Goal: Communication & Community: Answer question/provide support

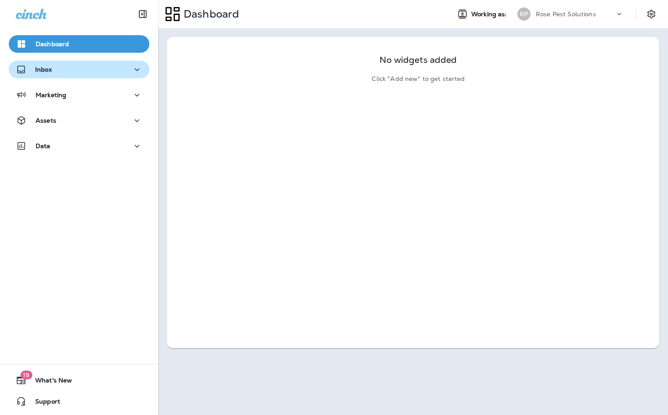
click at [52, 66] on div "Inbox" at bounding box center [79, 69] width 126 height 11
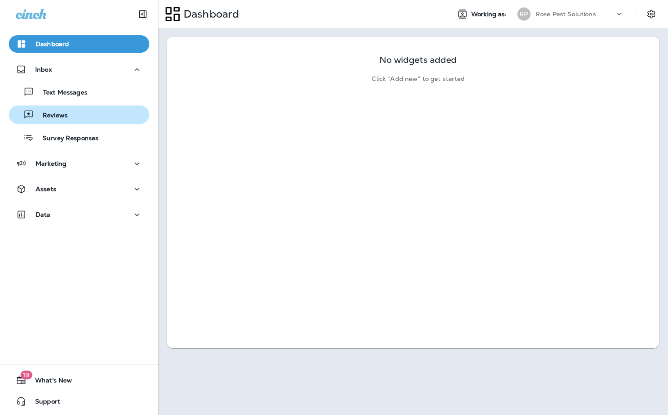
click at [50, 112] on p "Reviews" at bounding box center [51, 116] width 34 height 8
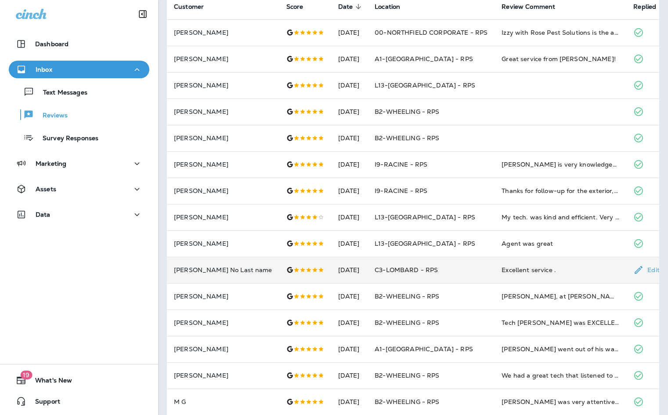
scroll to position [88, 0]
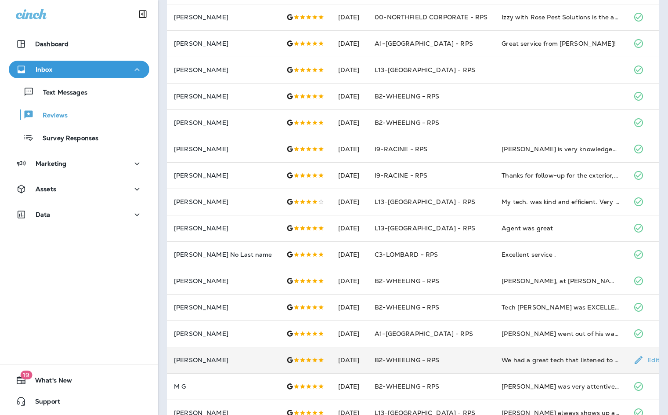
click at [462, 363] on td "B2-WHEELING - RPS" at bounding box center [431, 359] width 127 height 26
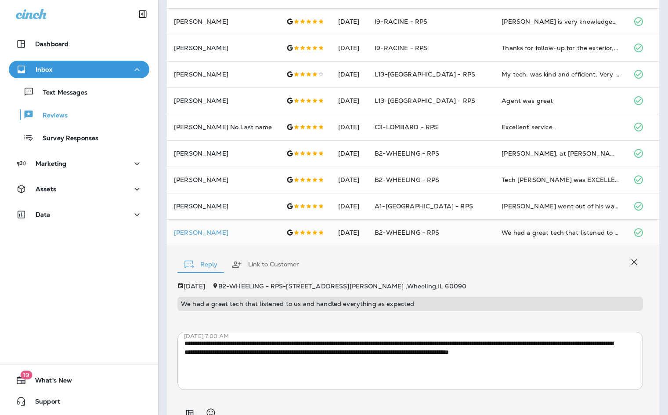
scroll to position [168, 0]
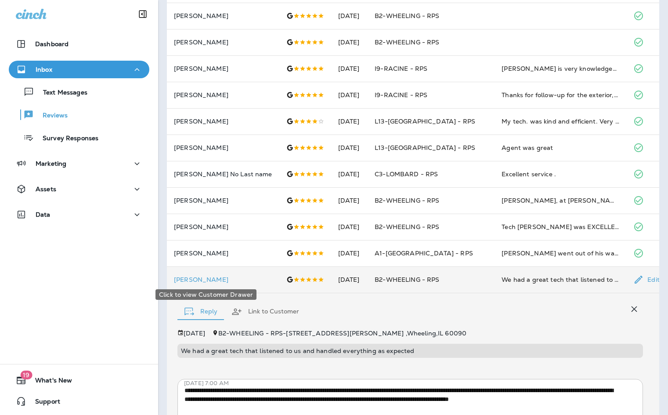
drag, startPoint x: 231, startPoint y: 281, endPoint x: 176, endPoint y: 278, distance: 55.4
click at [176, 278] on p "[PERSON_NAME]" at bounding box center [223, 279] width 98 height 7
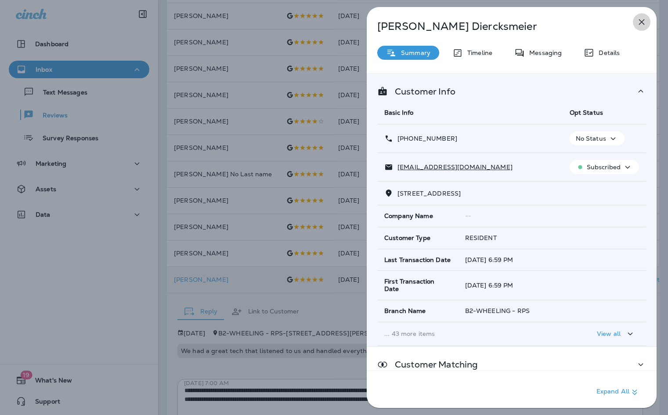
click at [642, 22] on icon "button" at bounding box center [642, 22] width 6 height 6
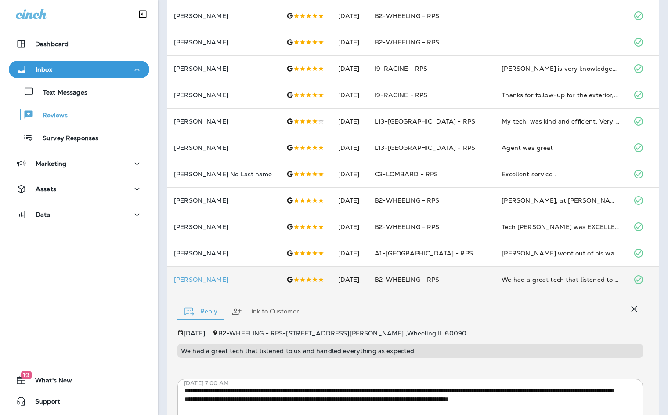
click at [514, 314] on div "Reply Link to Customer" at bounding box center [409, 309] width 465 height 27
click at [629, 307] on icon "button" at bounding box center [634, 308] width 11 height 11
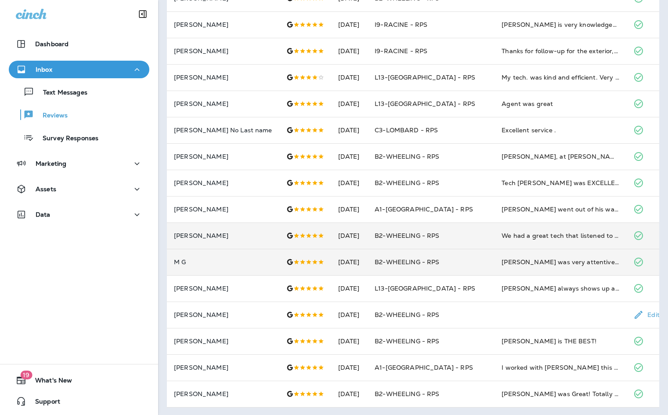
scroll to position [213, 0]
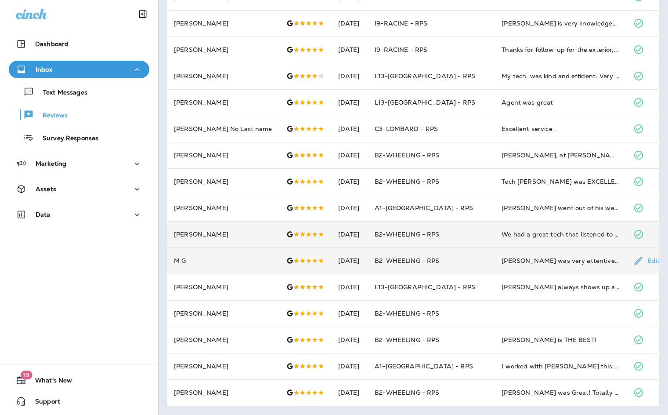
click at [522, 268] on td "[PERSON_NAME] was very attentive and cared about my concerns. He was very thoro…" at bounding box center [560, 260] width 132 height 26
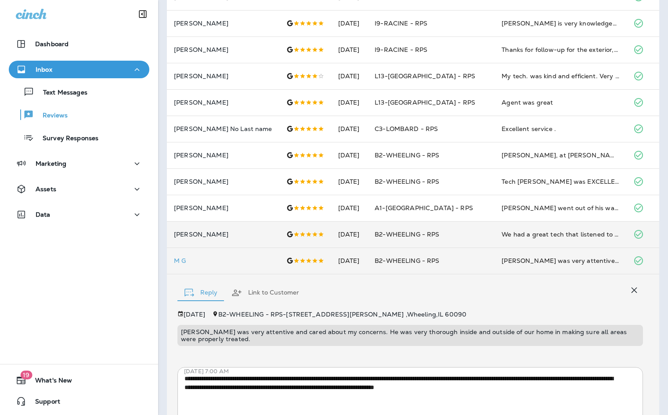
scroll to position [289, 0]
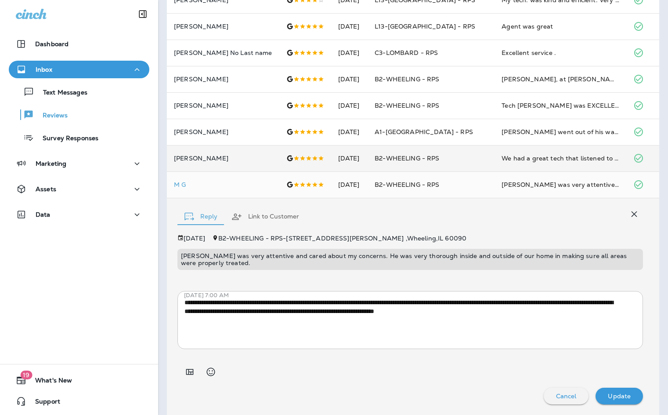
click at [604, 215] on div "Reply Link to Customer" at bounding box center [409, 214] width 465 height 27
click at [606, 215] on div "Reply Link to Customer" at bounding box center [409, 214] width 465 height 27
click at [629, 213] on icon "button" at bounding box center [634, 214] width 11 height 11
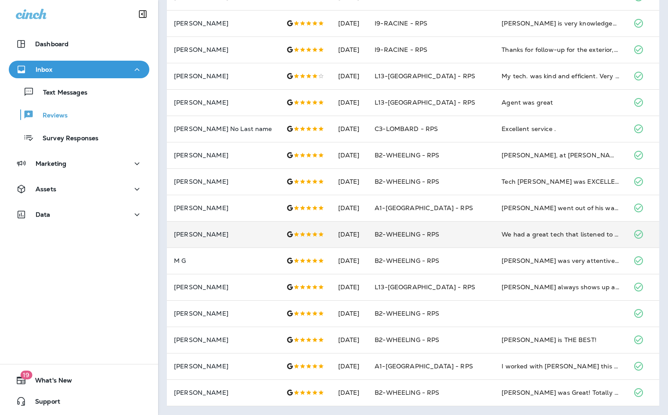
scroll to position [213, 0]
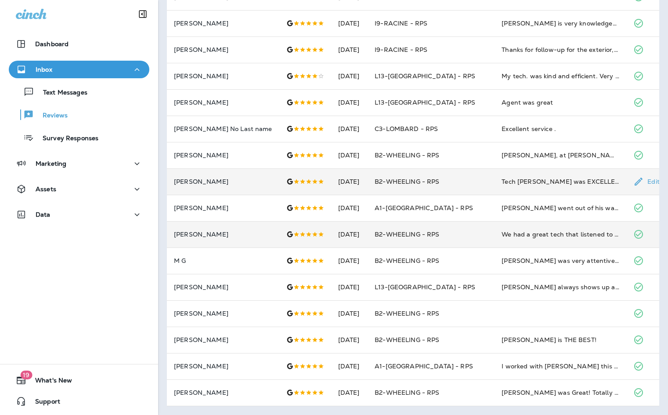
click at [518, 187] on td "Tech [PERSON_NAME] was EXCELLENT in coming to provide emergency service. He was…" at bounding box center [560, 181] width 132 height 26
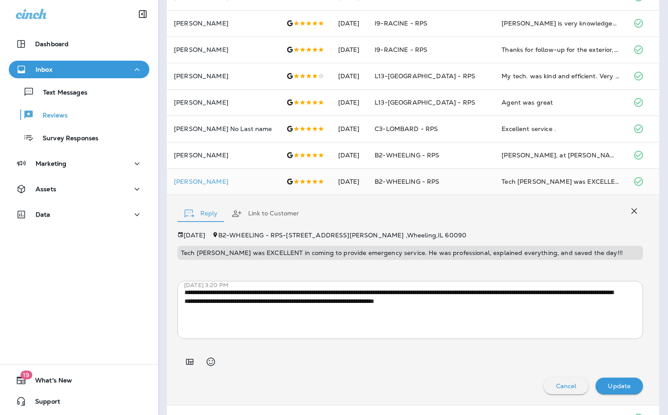
click at [629, 209] on icon "button" at bounding box center [634, 211] width 11 height 11
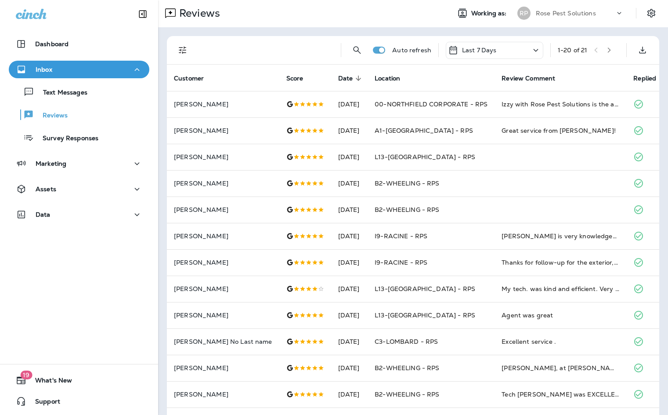
scroll to position [0, 0]
